Goal: Information Seeking & Learning: Learn about a topic

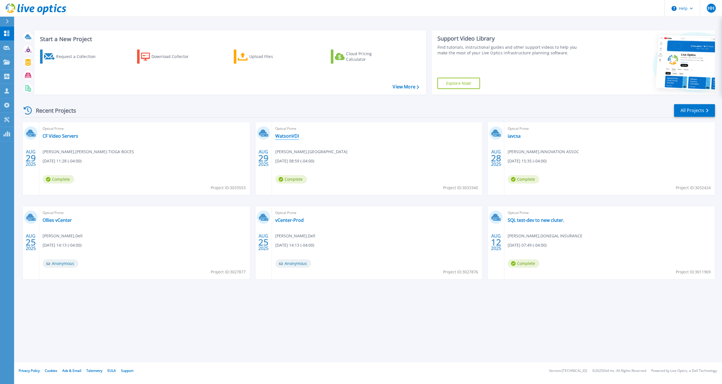
click at [286, 135] on link "WatsonVDI" at bounding box center [287, 136] width 24 height 6
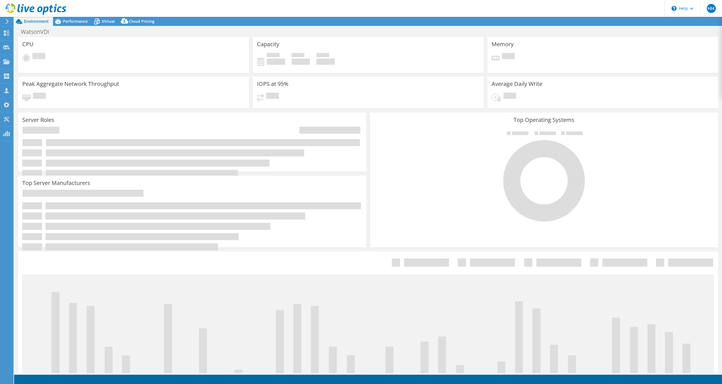
select select "USD"
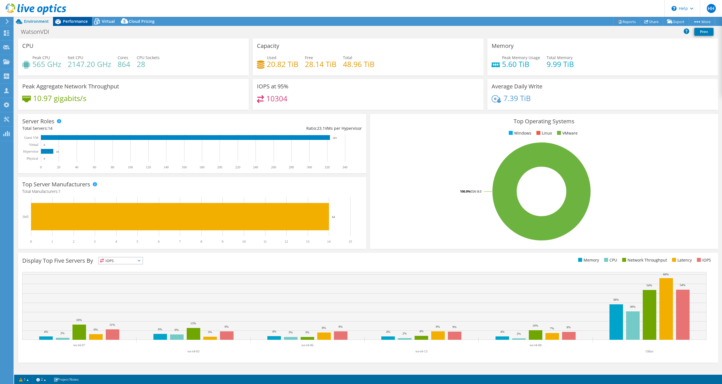
click at [71, 22] on span "Performance" at bounding box center [75, 21] width 25 height 5
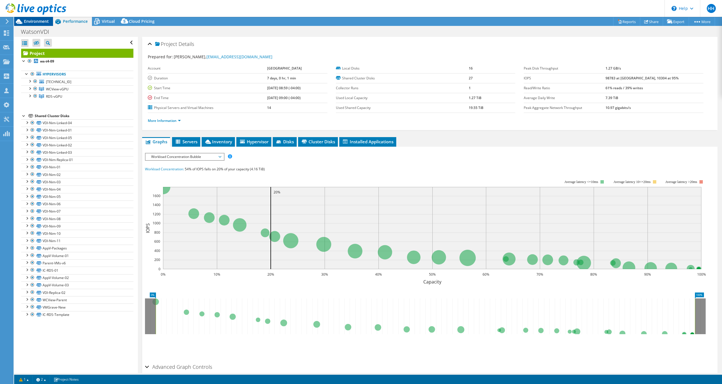
click at [37, 21] on span "Environment" at bounding box center [36, 21] width 25 height 5
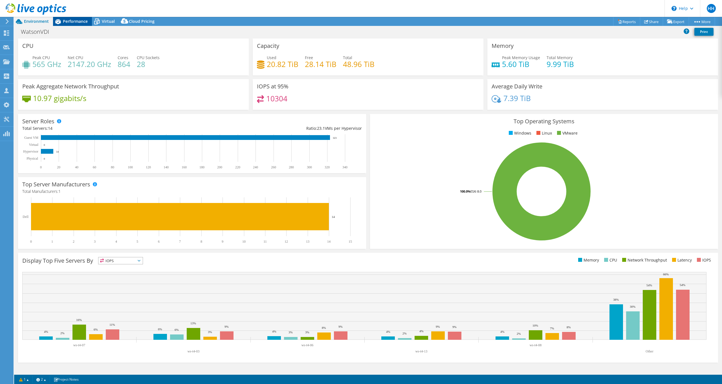
click at [77, 19] on span "Performance" at bounding box center [75, 21] width 25 height 5
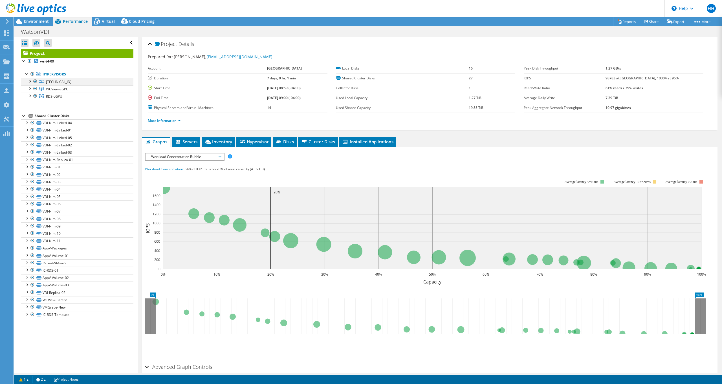
click at [31, 79] on div at bounding box center [30, 81] width 6 height 6
click at [28, 118] on div at bounding box center [30, 118] width 6 height 6
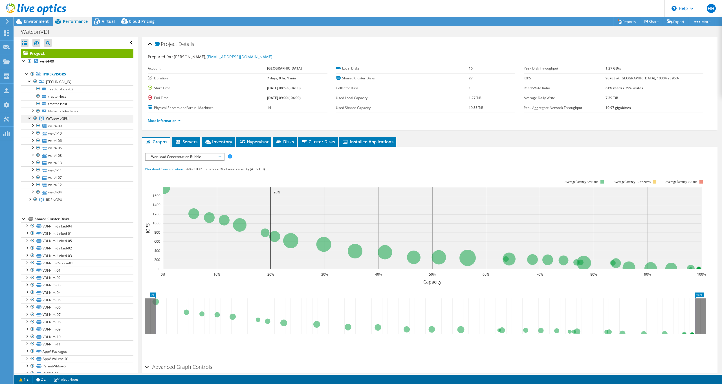
click at [29, 116] on div at bounding box center [30, 118] width 6 height 6
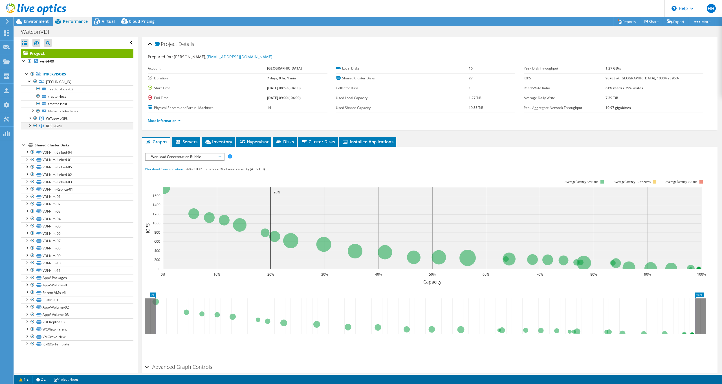
click at [30, 124] on div at bounding box center [30, 125] width 6 height 6
click at [30, 80] on div at bounding box center [30, 81] width 6 height 6
click at [109, 21] on span "Virtual" at bounding box center [108, 21] width 13 height 5
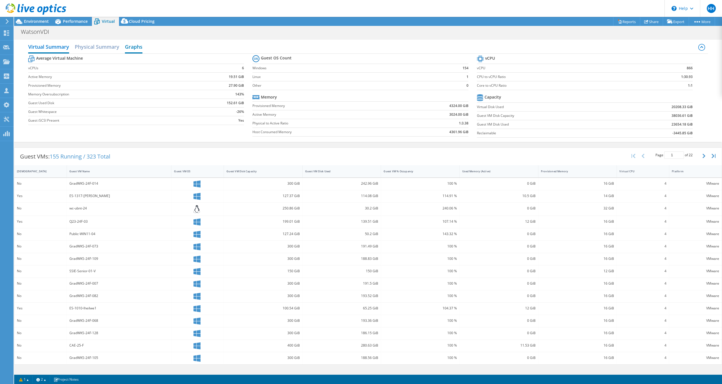
click at [132, 44] on h2 "Graphs" at bounding box center [133, 47] width 17 height 12
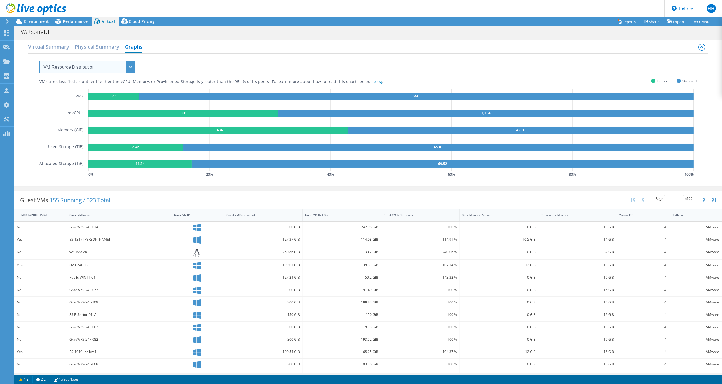
click at [132, 68] on select "VM Resource Distribution Provisioning Contrast Over Provisioning" at bounding box center [87, 67] width 96 height 13
select select "Over Provisioning"
click at [39, 61] on select "VM Resource Distribution Provisioning Contrast Over Provisioning" at bounding box center [87, 67] width 96 height 13
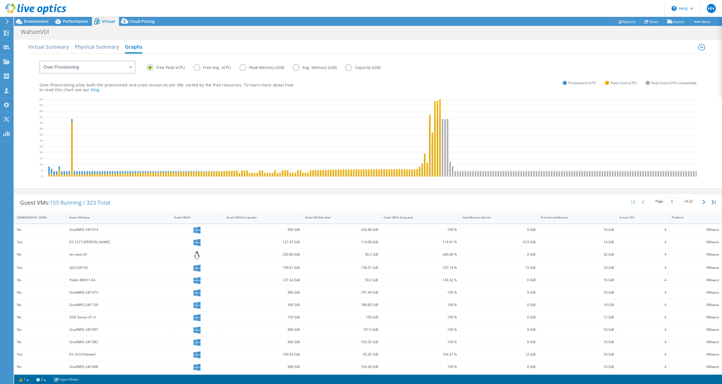
click at [198, 67] on label "Free Avg. vCPU" at bounding box center [216, 67] width 46 height 7
click at [0, 0] on input "Free Avg. vCPU" at bounding box center [0, 0] width 0 height 0
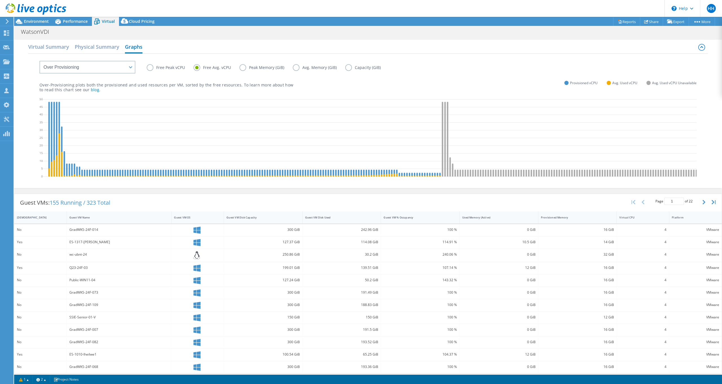
click at [151, 67] on label "Free Peak vCPU" at bounding box center [170, 67] width 47 height 7
click at [0, 0] on input "Free Peak vCPU" at bounding box center [0, 0] width 0 height 0
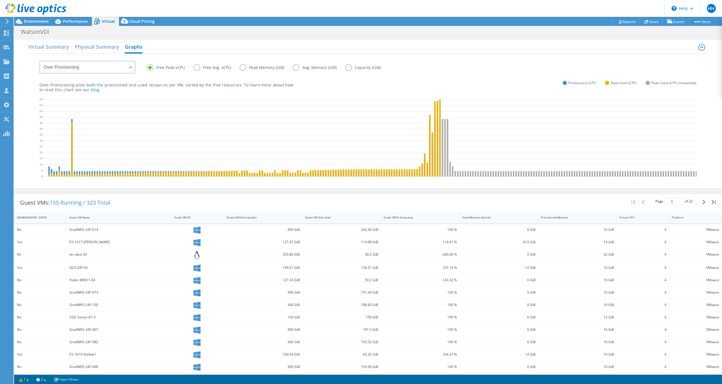
click at [240, 67] on label "Peak Memory (GiB)" at bounding box center [265, 67] width 53 height 7
click at [0, 0] on input "Peak Memory (GiB)" at bounding box center [0, 0] width 0 height 0
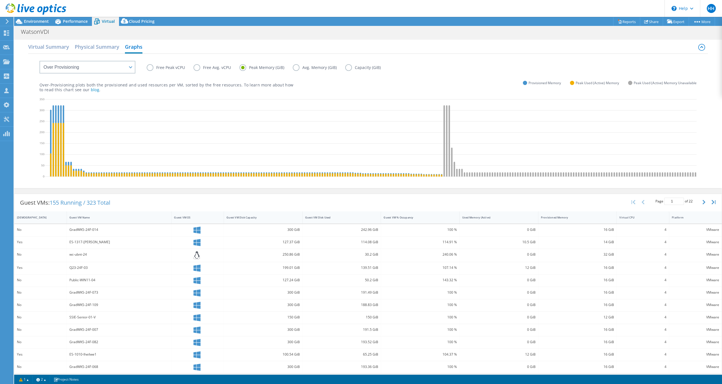
click at [305, 69] on label "Avg. Memory (GiB)" at bounding box center [319, 67] width 52 height 7
click at [0, 0] on input "Avg. Memory (GiB)" at bounding box center [0, 0] width 0 height 0
click at [153, 67] on label "Free Peak vCPU" at bounding box center [170, 67] width 47 height 7
click at [0, 0] on input "Free Peak vCPU" at bounding box center [0, 0] width 0 height 0
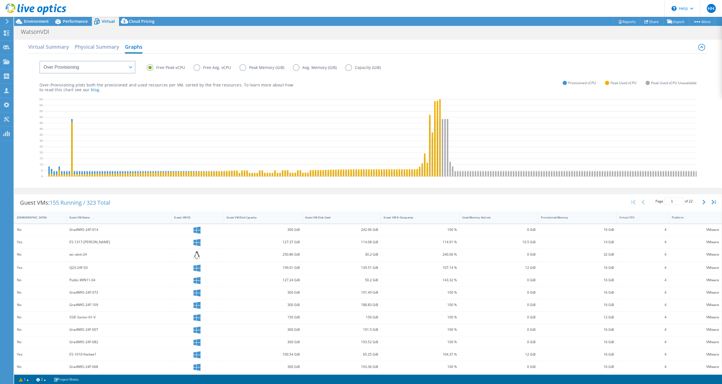
click at [201, 69] on label "Free Avg. vCPU" at bounding box center [216, 67] width 46 height 7
click at [0, 0] on input "Free Avg. vCPU" at bounding box center [0, 0] width 0 height 0
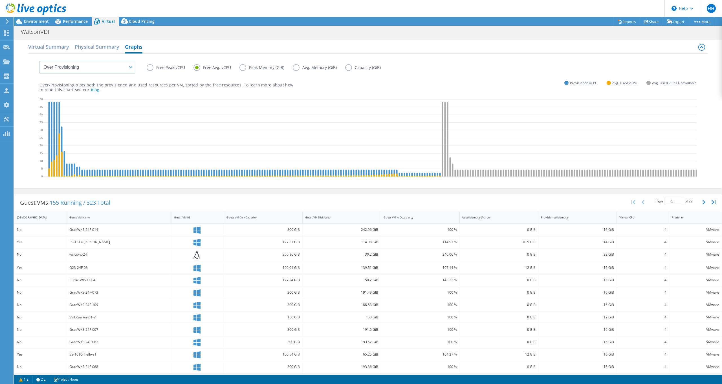
click at [166, 67] on label "Free Peak vCPU" at bounding box center [170, 67] width 47 height 7
click at [0, 0] on input "Free Peak vCPU" at bounding box center [0, 0] width 0 height 0
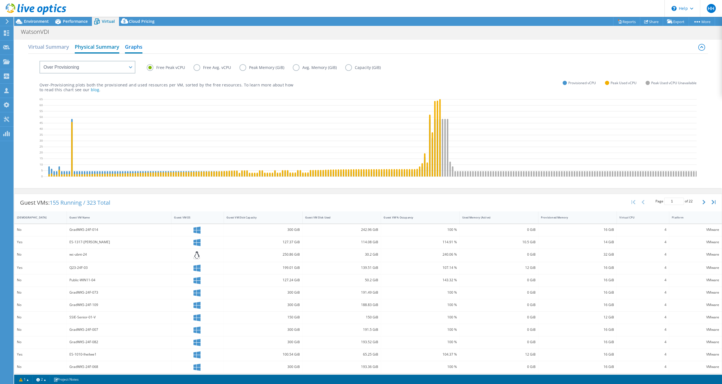
click at [102, 44] on h2 "Physical Summary" at bounding box center [97, 47] width 45 height 12
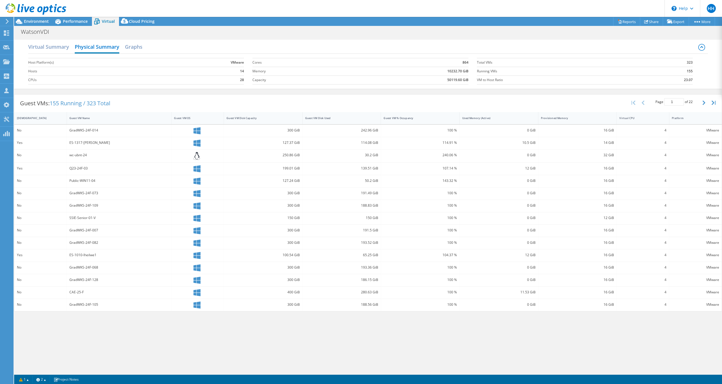
click at [38, 18] on div at bounding box center [33, 9] width 66 height 19
click at [37, 21] on span "Environment" at bounding box center [36, 21] width 25 height 5
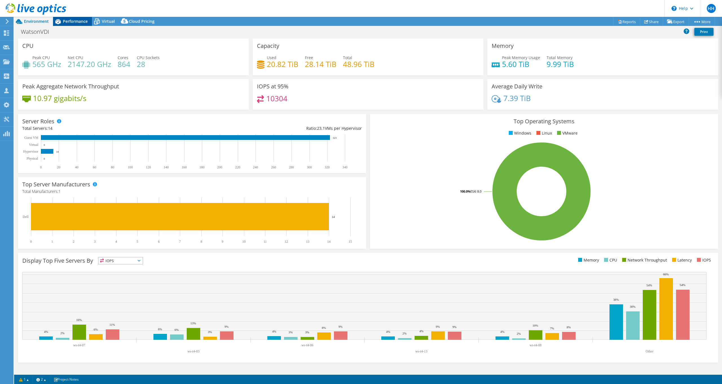
click at [69, 22] on span "Performance" at bounding box center [75, 21] width 25 height 5
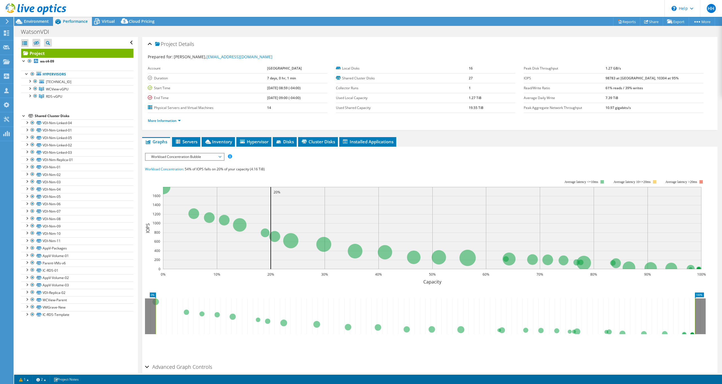
click at [220, 158] on span "Workload Concentration Bubble" at bounding box center [184, 157] width 72 height 7
click at [199, 196] on li "CPU Percentage" at bounding box center [184, 197] width 78 height 7
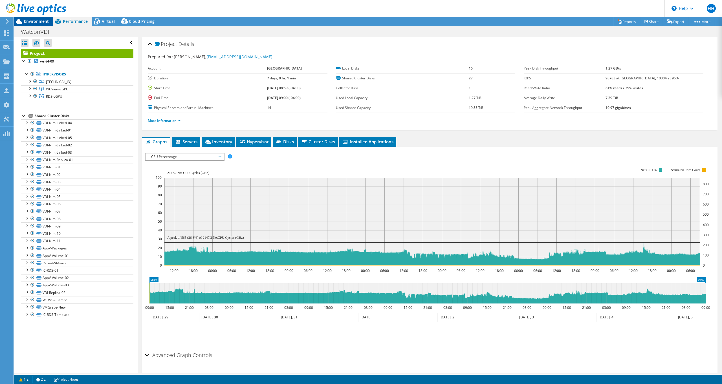
click at [38, 22] on span "Environment" at bounding box center [36, 21] width 25 height 5
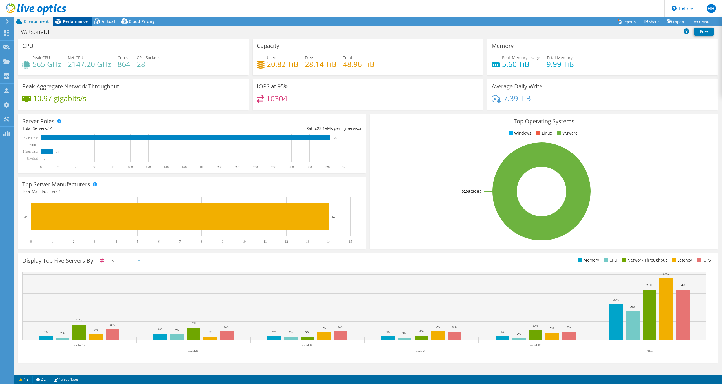
click at [78, 22] on span "Performance" at bounding box center [75, 21] width 25 height 5
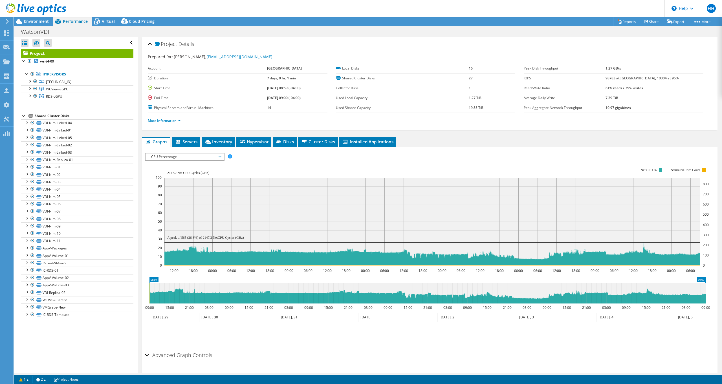
click at [220, 158] on span "CPU Percentage" at bounding box center [184, 157] width 72 height 7
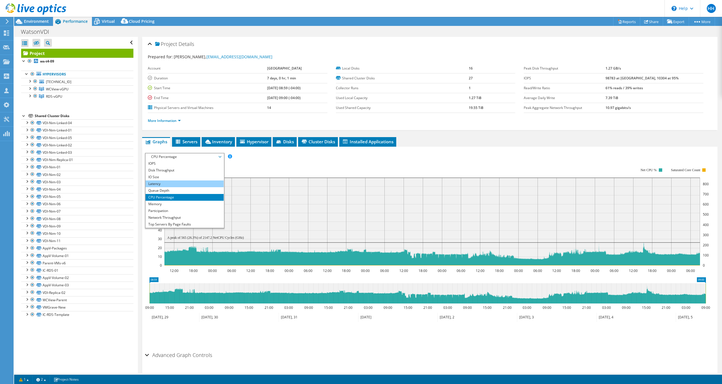
click at [192, 183] on li "Latency" at bounding box center [184, 184] width 78 height 7
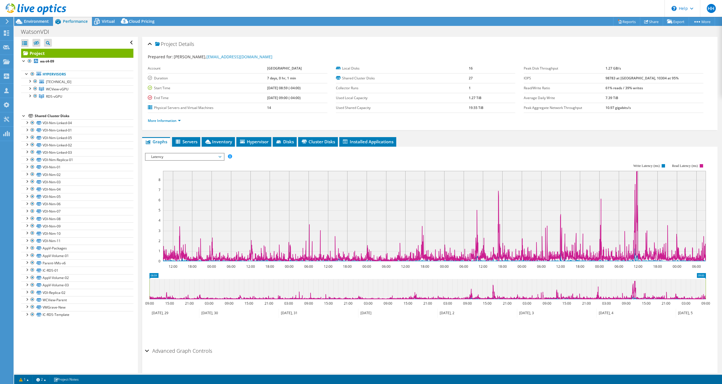
click at [216, 156] on span "Latency" at bounding box center [184, 157] width 72 height 7
click at [176, 175] on li "IO Size" at bounding box center [184, 177] width 78 height 7
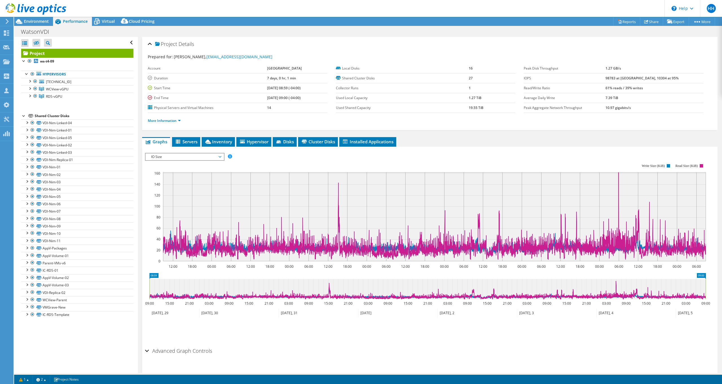
click at [218, 154] on span "IO Size" at bounding box center [184, 157] width 72 height 7
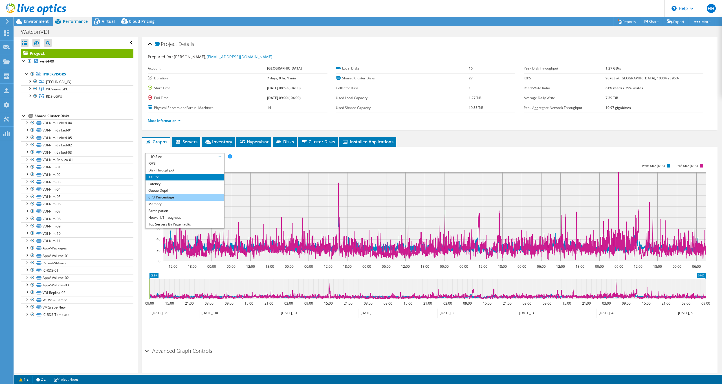
click at [173, 197] on li "CPU Percentage" at bounding box center [184, 197] width 78 height 7
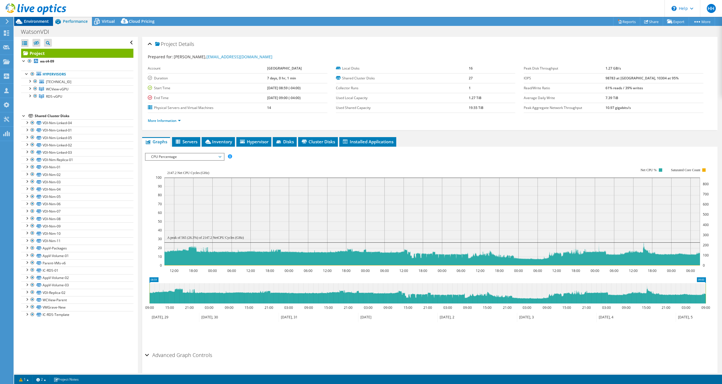
click at [36, 20] on span "Environment" at bounding box center [36, 21] width 25 height 5
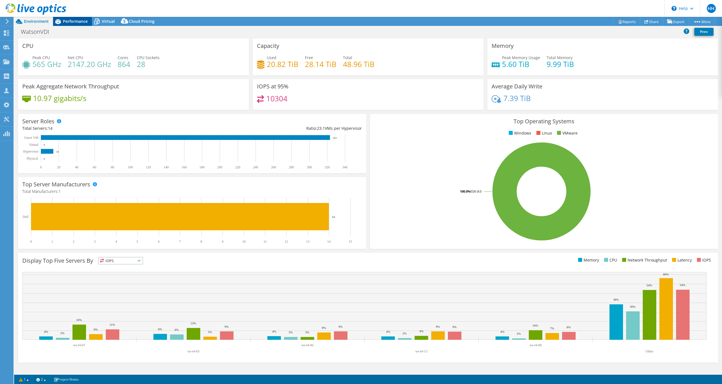
click at [80, 22] on span "Performance" at bounding box center [75, 21] width 25 height 5
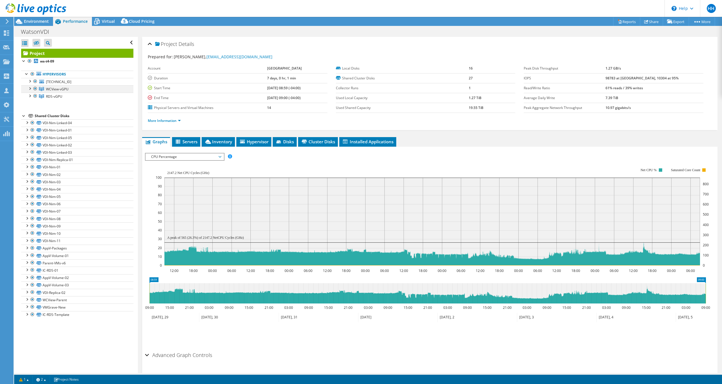
click at [29, 90] on div at bounding box center [30, 88] width 6 height 6
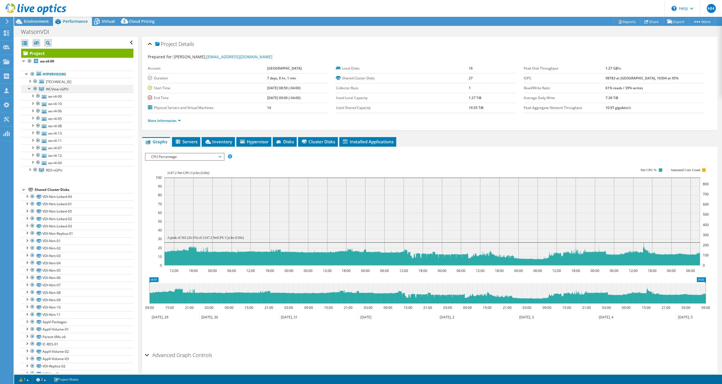
click at [29, 90] on div at bounding box center [30, 88] width 6 height 6
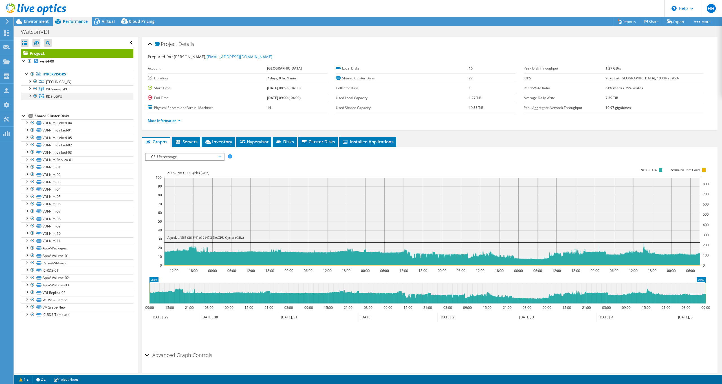
click at [30, 97] on div at bounding box center [30, 96] width 6 height 6
click at [30, 96] on div at bounding box center [30, 96] width 6 height 6
click at [29, 80] on div at bounding box center [30, 81] width 6 height 6
click at [29, 82] on div at bounding box center [30, 81] width 6 height 6
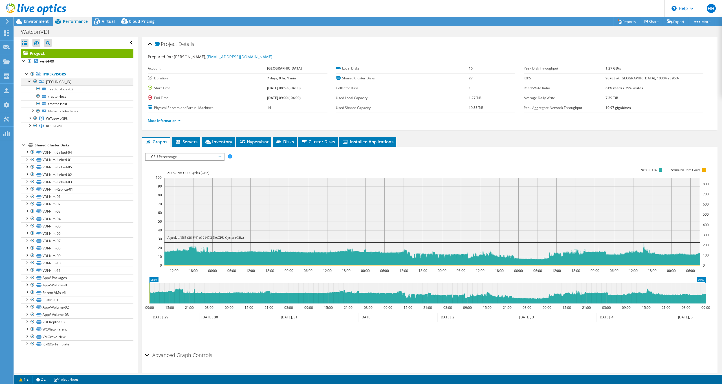
click at [29, 81] on div at bounding box center [30, 81] width 6 height 6
click at [219, 155] on span "CPU Percentage" at bounding box center [184, 157] width 72 height 7
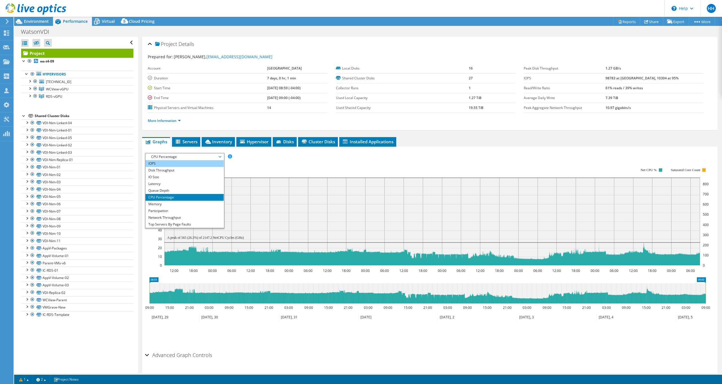
click at [178, 162] on li "IOPS" at bounding box center [184, 163] width 78 height 7
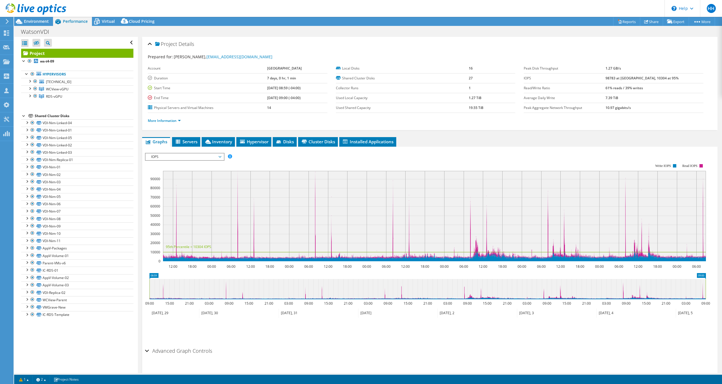
click at [220, 154] on span "IOPS" at bounding box center [184, 157] width 72 height 7
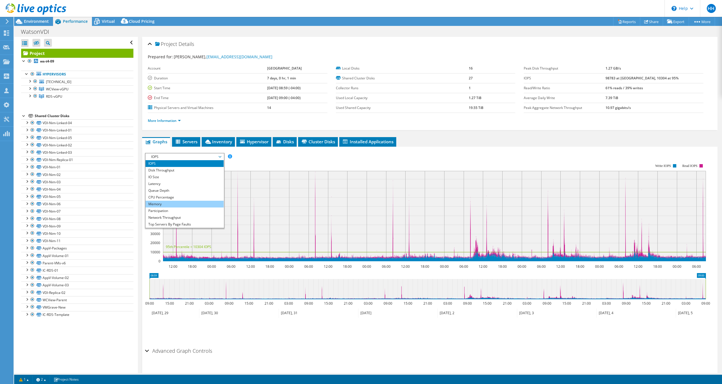
click at [184, 203] on li "Memory" at bounding box center [184, 204] width 78 height 7
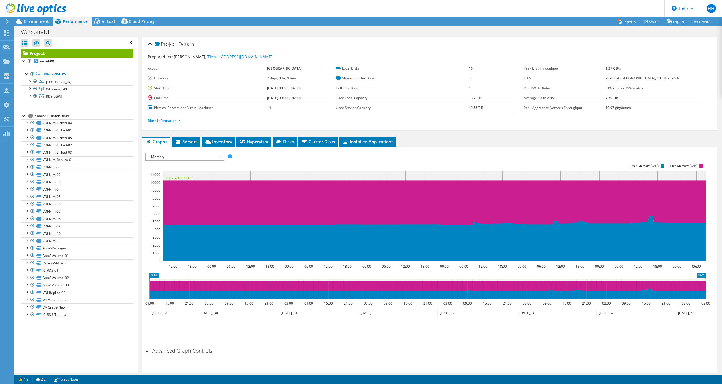
click at [220, 156] on span "Memory" at bounding box center [184, 157] width 72 height 7
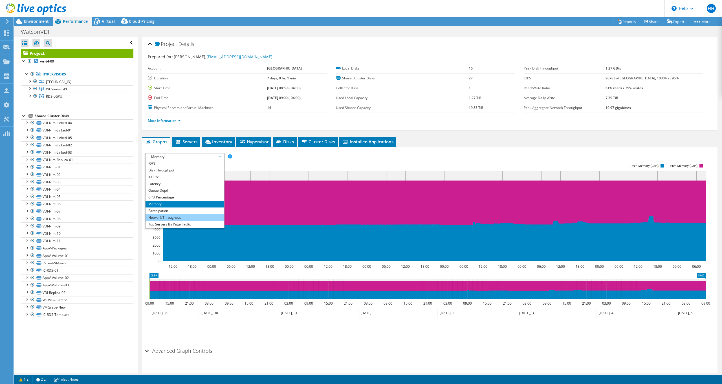
scroll to position [20, 0]
click at [184, 218] on li "Workload Concentration Bubble" at bounding box center [184, 218] width 78 height 7
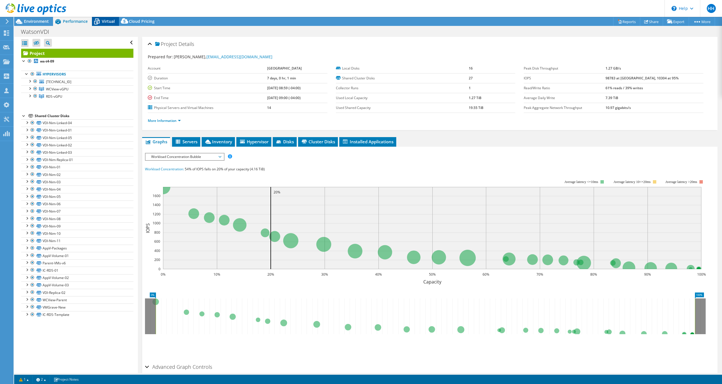
click at [106, 20] on span "Virtual" at bounding box center [108, 21] width 13 height 5
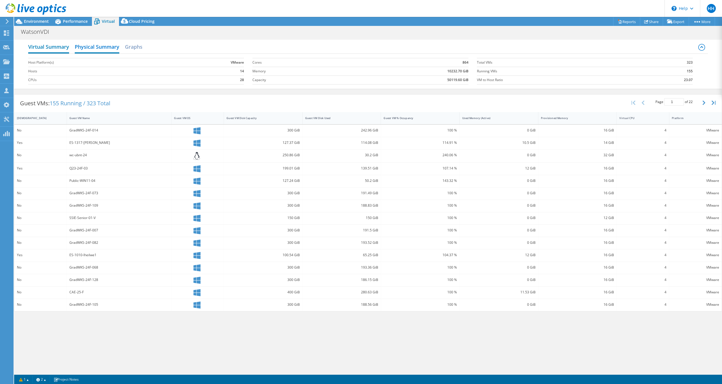
click at [47, 45] on h2 "Virtual Summary" at bounding box center [48, 47] width 41 height 12
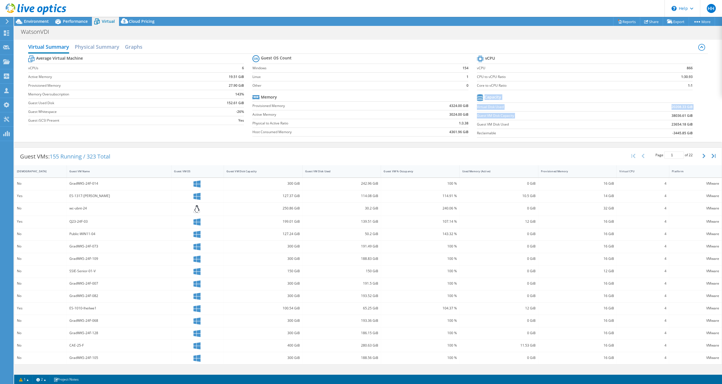
drag, startPoint x: 664, startPoint y: 116, endPoint x: 697, endPoint y: 114, distance: 33.3
click at [697, 114] on section "vCPU vCPU 866 CPU to vCPU Ratio 1:30.93 Core to vCPU Ratio 1:1 Capacity Virtual…" at bounding box center [589, 97] width 224 height 87
drag, startPoint x: 697, startPoint y: 114, endPoint x: 673, endPoint y: 113, distance: 23.7
click at [673, 113] on b "38036.61 GiB" at bounding box center [681, 116] width 21 height 6
click at [666, 115] on td "38036.61 GiB" at bounding box center [655, 115] width 74 height 9
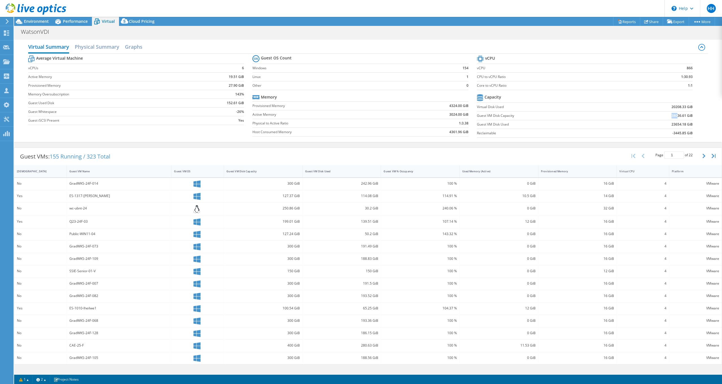
drag, startPoint x: 671, startPoint y: 114, endPoint x: 676, endPoint y: 114, distance: 4.9
click at [676, 114] on b "38036.61 GiB" at bounding box center [681, 116] width 21 height 6
click at [619, 119] on td "38036.61 GiB" at bounding box center [655, 115] width 74 height 9
drag, startPoint x: 671, startPoint y: 106, endPoint x: 674, endPoint y: 107, distance: 3.2
click at [674, 107] on b "20208.33 GiB" at bounding box center [681, 107] width 21 height 6
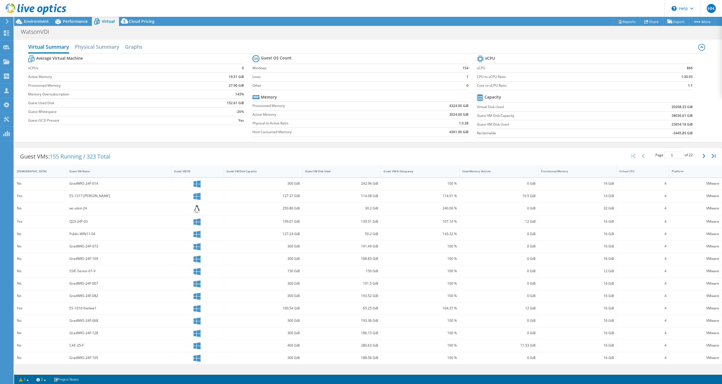
drag, startPoint x: 674, startPoint y: 107, endPoint x: 638, endPoint y: 108, distance: 36.4
click at [638, 108] on td "20208.33 GiB" at bounding box center [655, 107] width 74 height 9
click at [126, 31] on div "WatsonVDI Print" at bounding box center [368, 31] width 708 height 10
click at [131, 46] on h2 "Graphs" at bounding box center [133, 47] width 17 height 12
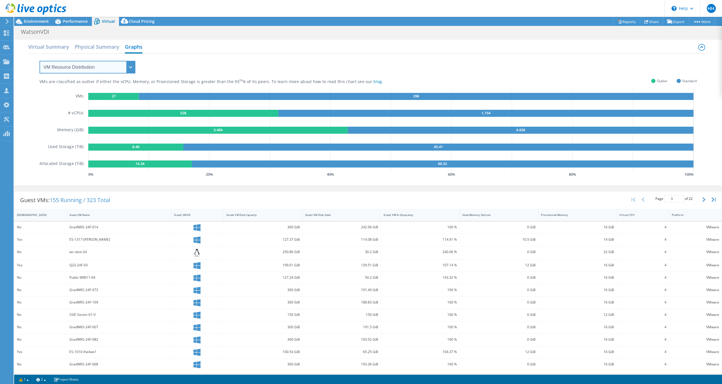
click at [129, 68] on select "VM Resource Distribution Provisioning Contrast Over Provisioning" at bounding box center [87, 67] width 96 height 13
select select "Over Provisioning"
click at [39, 61] on select "VM Resource Distribution Provisioning Contrast Over Provisioning" at bounding box center [87, 67] width 96 height 13
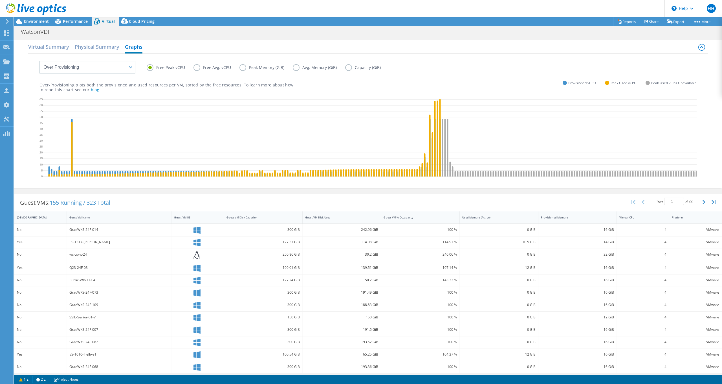
click at [196, 67] on label "Free Avg. vCPU" at bounding box center [216, 67] width 46 height 7
click at [0, 0] on input "Free Avg. vCPU" at bounding box center [0, 0] width 0 height 0
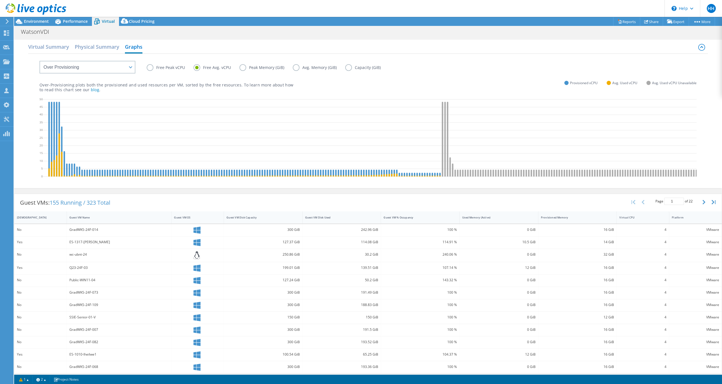
click at [151, 68] on label "Free Peak vCPU" at bounding box center [170, 67] width 47 height 7
click at [0, 0] on input "Free Peak vCPU" at bounding box center [0, 0] width 0 height 0
